Goal: Transaction & Acquisition: Purchase product/service

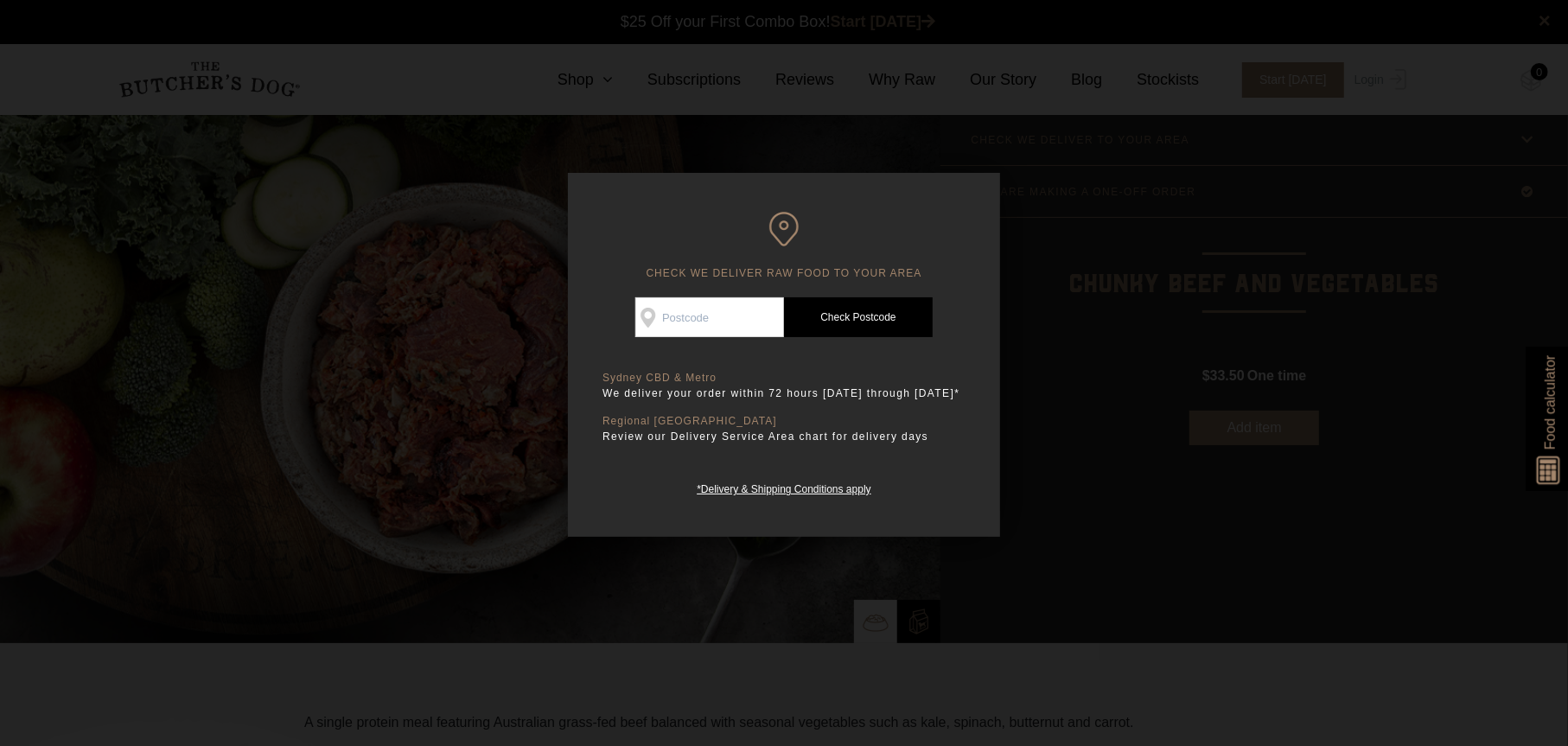
click at [700, 326] on input "Check Availability At" at bounding box center [710, 317] width 149 height 40
type input "2087"
click at [888, 312] on link "Check Postcode" at bounding box center [858, 317] width 149 height 40
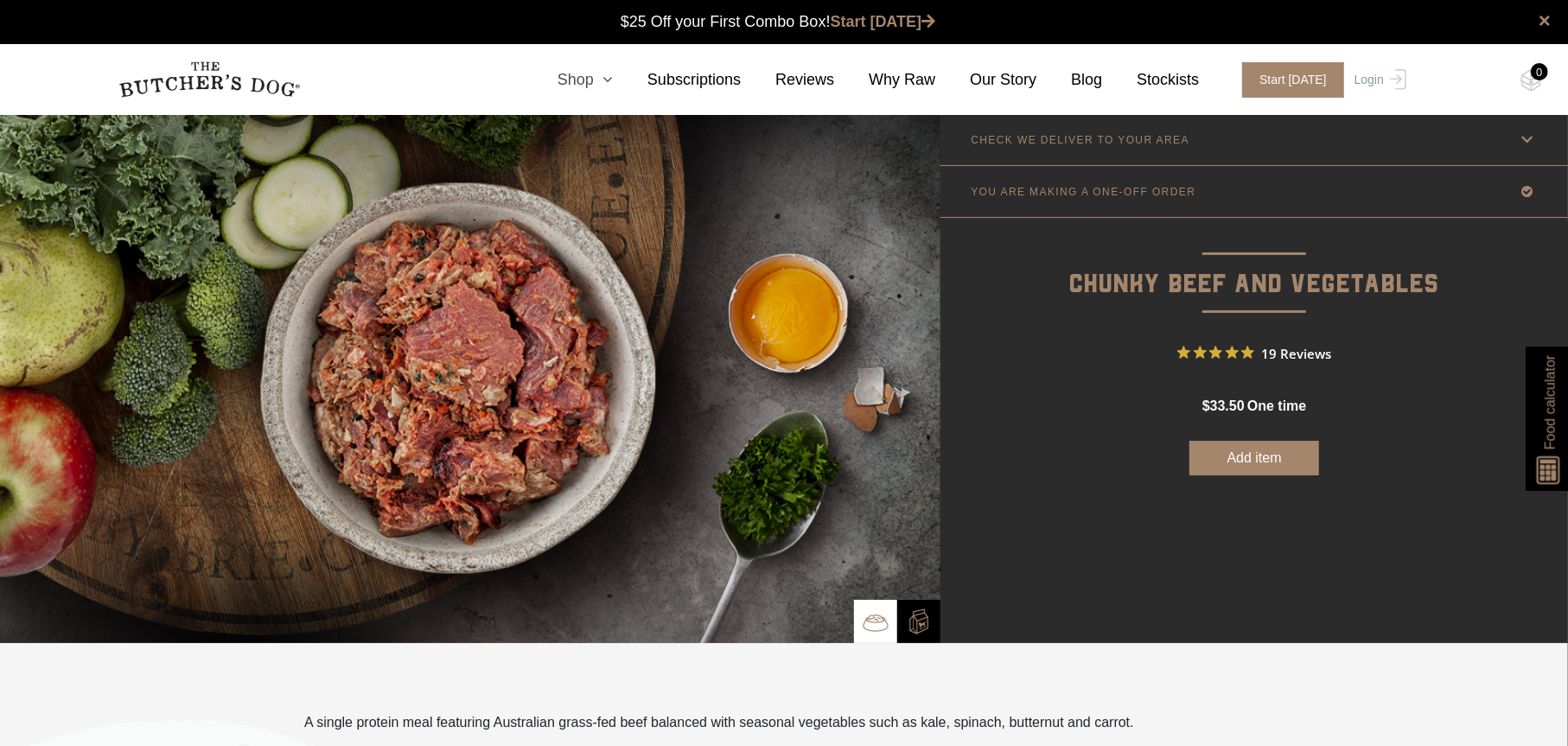
click at [612, 76] on icon at bounding box center [603, 79] width 19 height 16
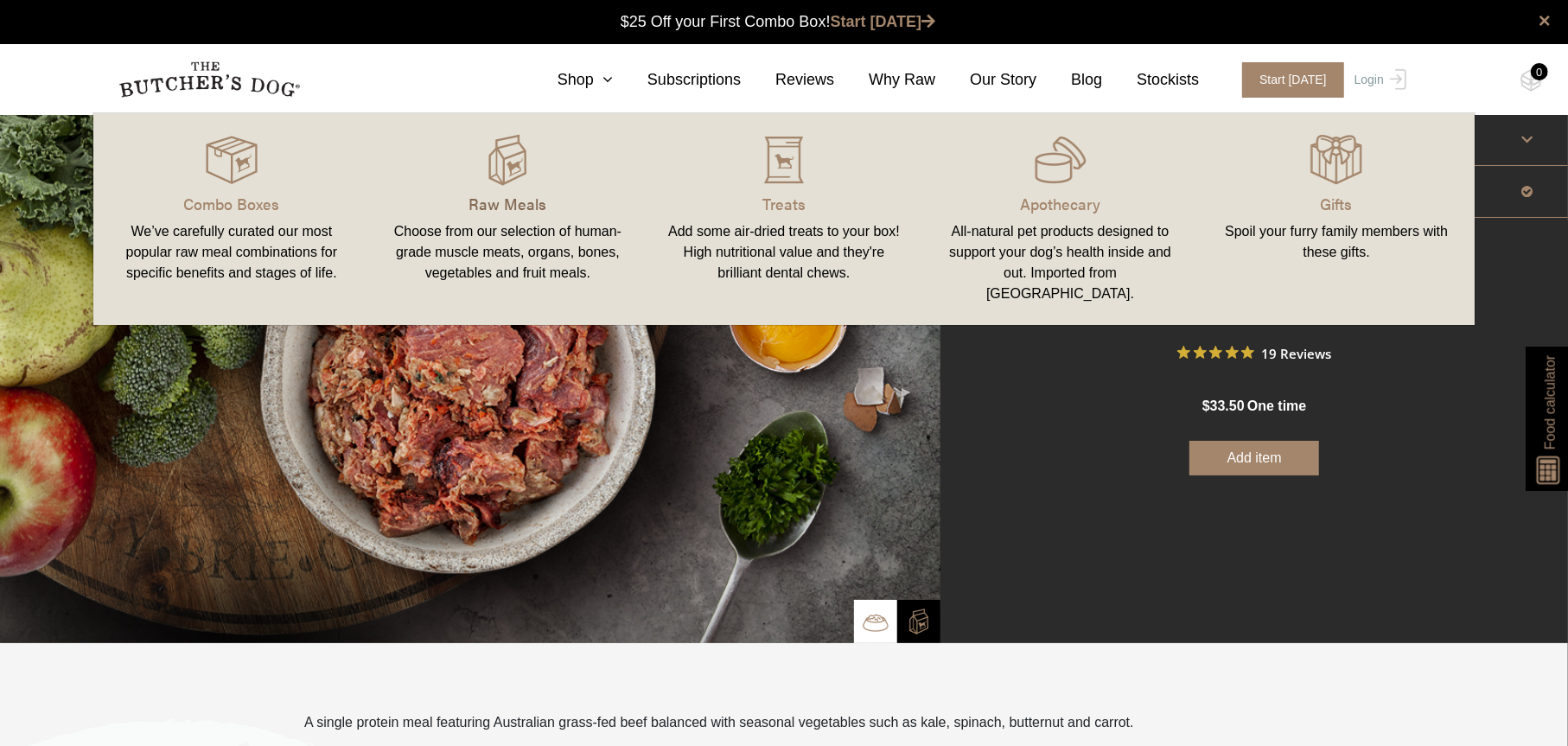
click at [523, 205] on p "Raw Meals" at bounding box center [509, 204] width 235 height 24
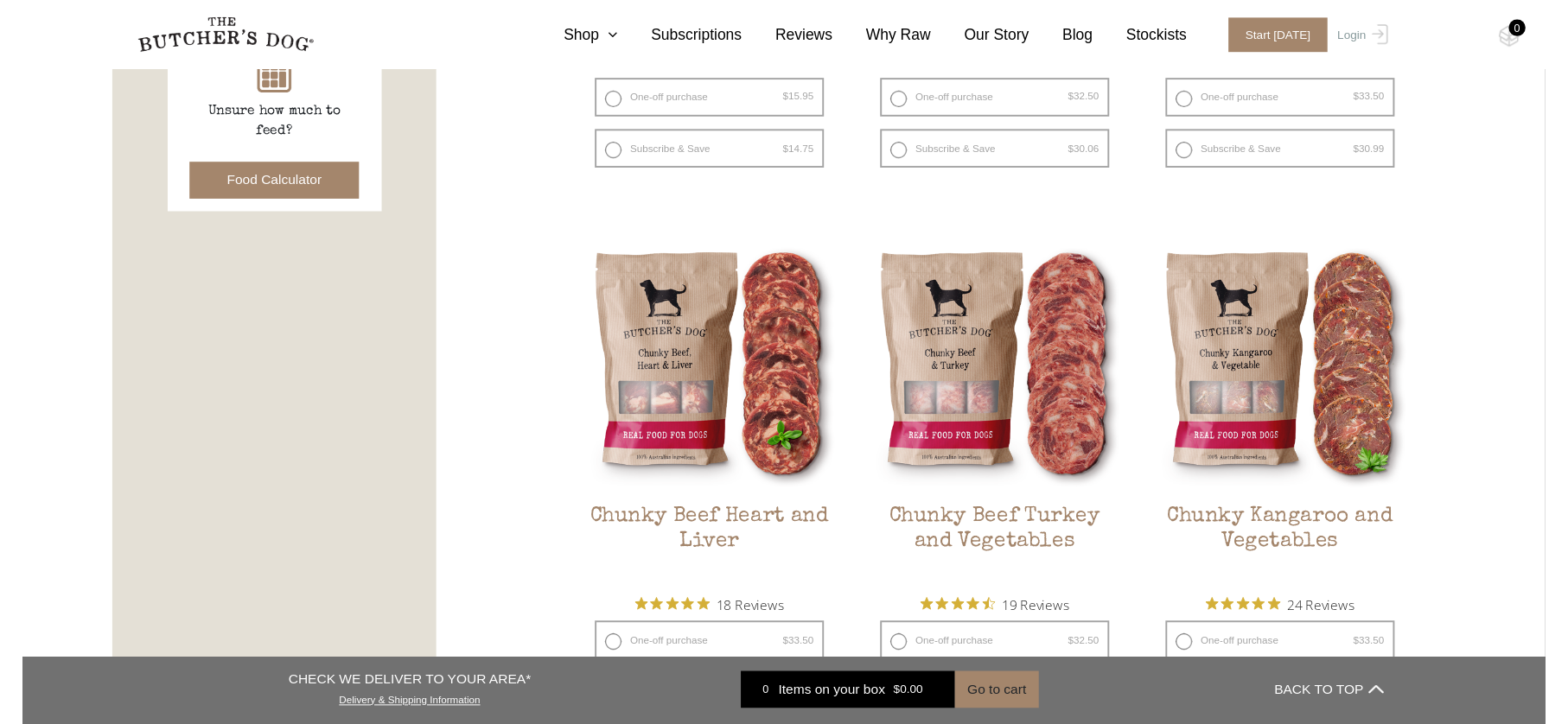
scroll to position [778, 0]
